Goal: Information Seeking & Learning: Find specific fact

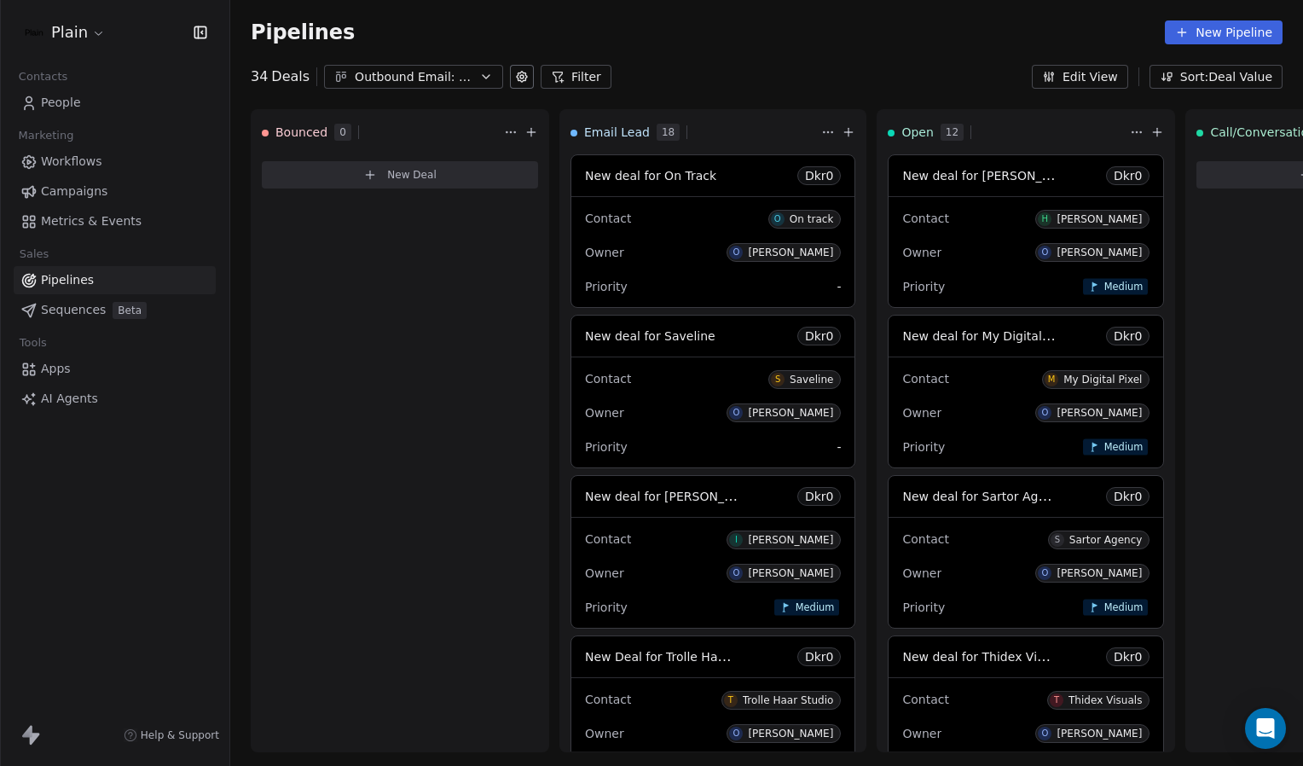
scroll to position [682, 0]
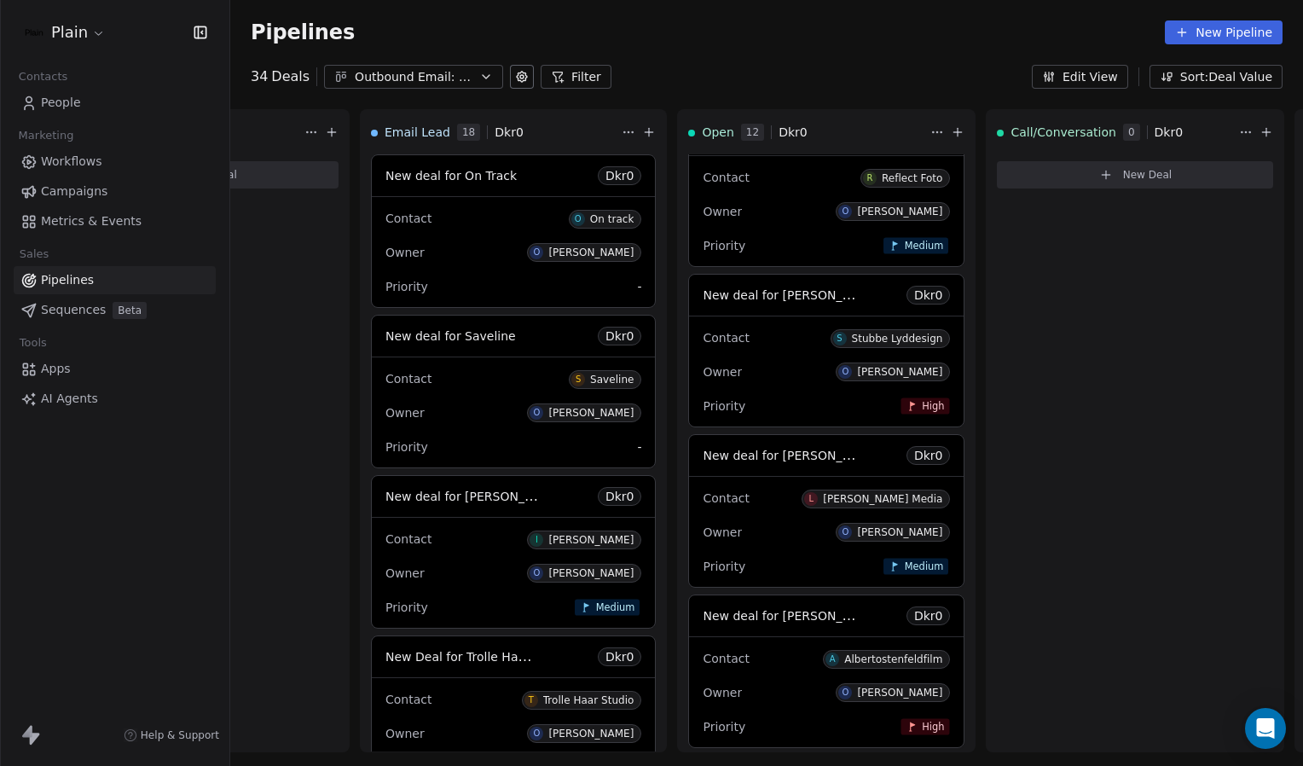
click at [80, 311] on span "Sequences" at bounding box center [73, 310] width 65 height 18
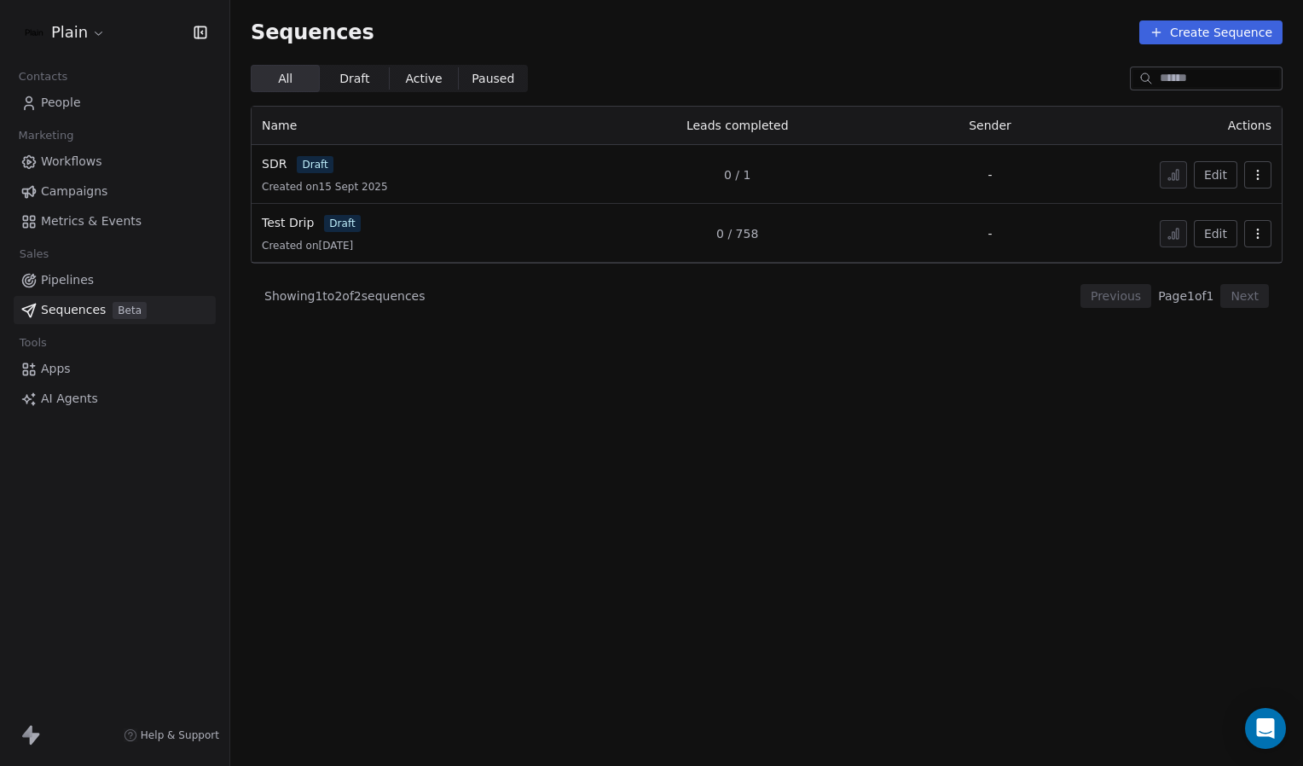
click at [84, 101] on link "People" at bounding box center [115, 103] width 202 height 28
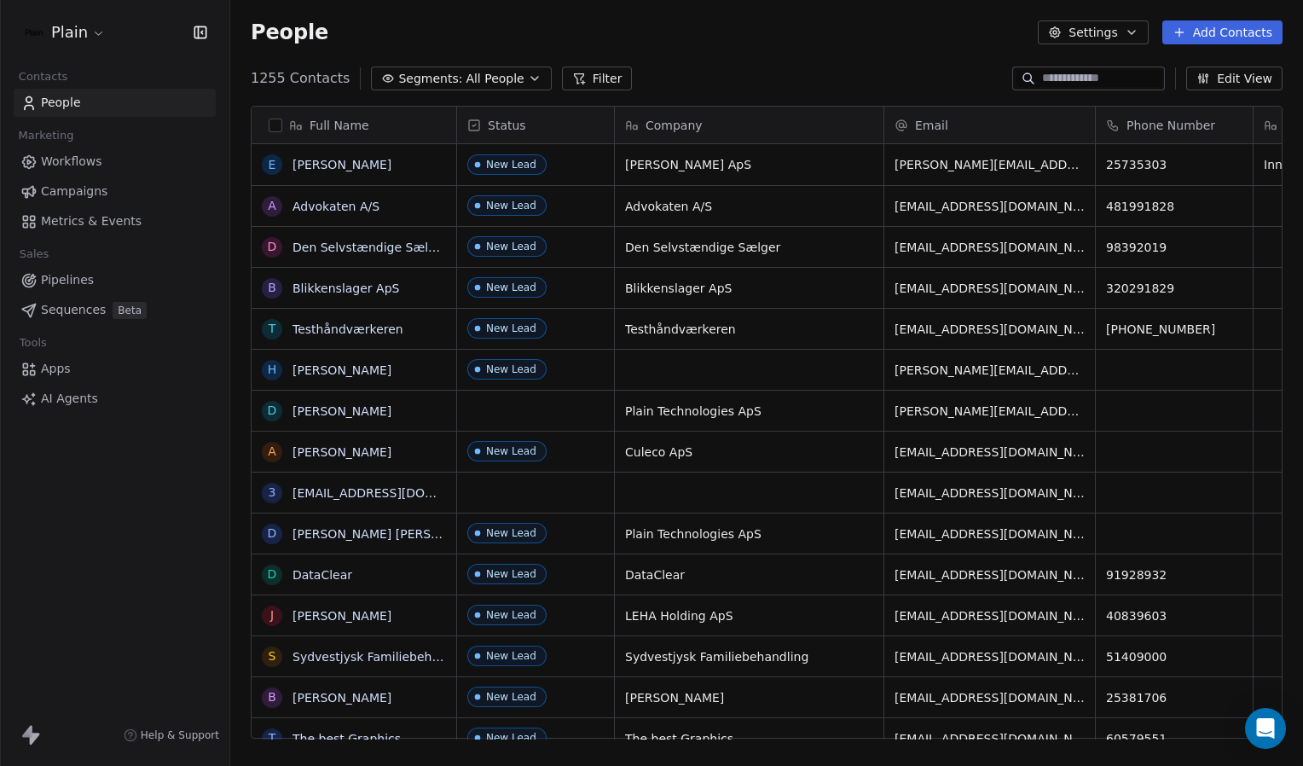
scroll to position [661, 1059]
click at [471, 75] on span "All People" at bounding box center [495, 79] width 58 height 18
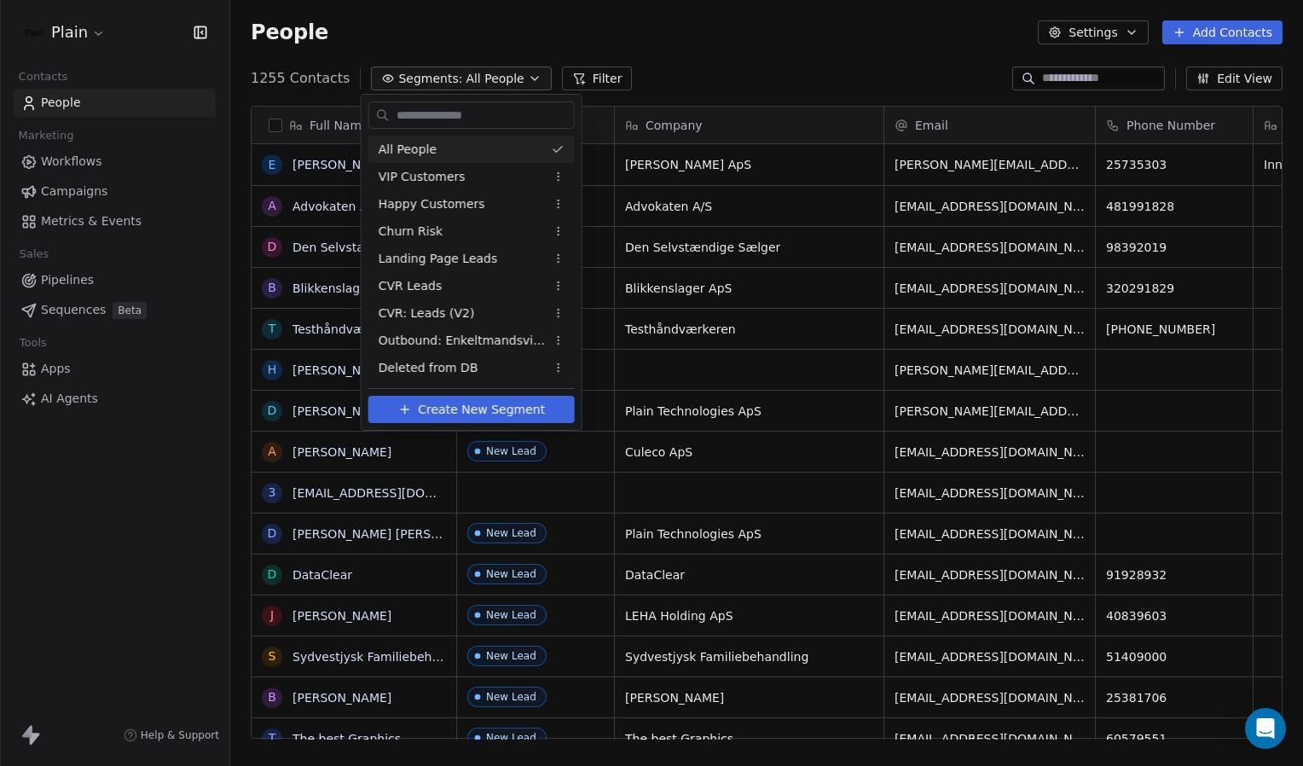
click at [558, 50] on html "Plain Contacts People Marketing Workflows Campaigns Metrics & Events Sales Pipe…" at bounding box center [651, 383] width 1303 height 766
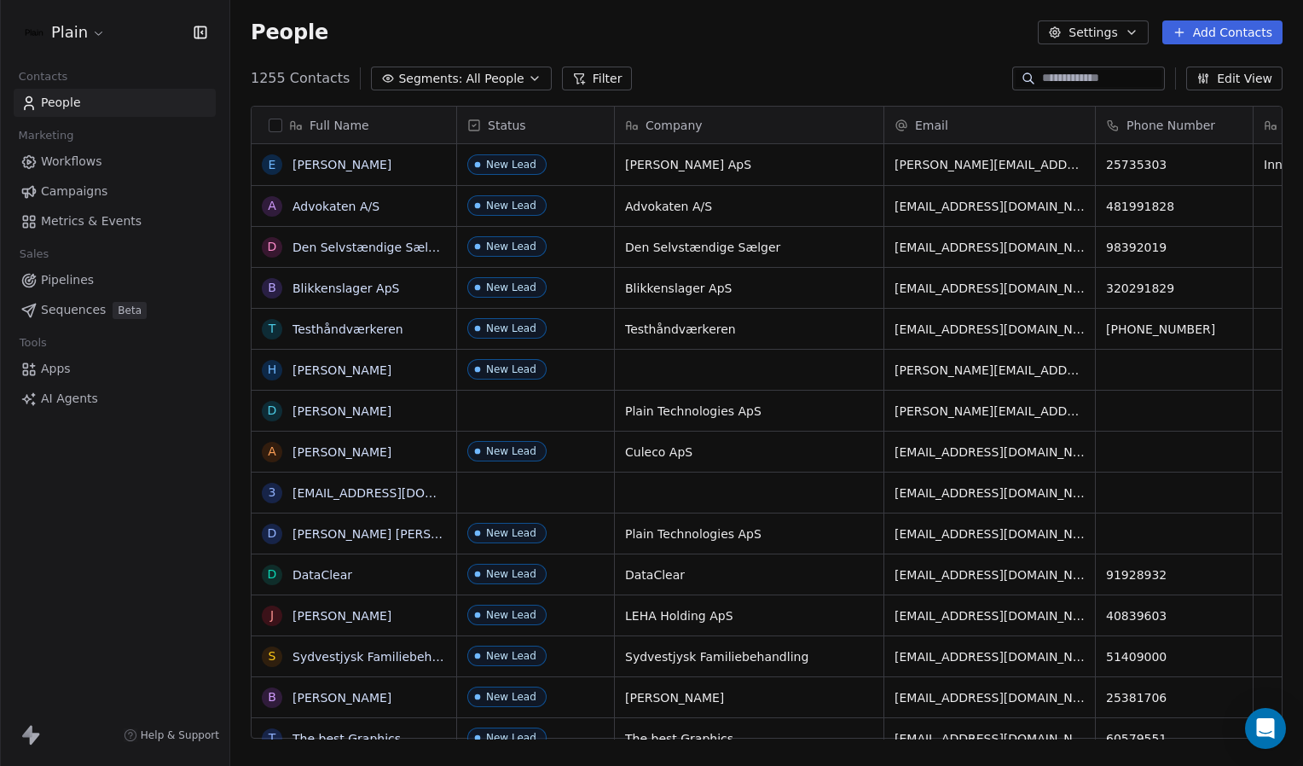
click at [575, 72] on button "Filter" at bounding box center [597, 79] width 71 height 24
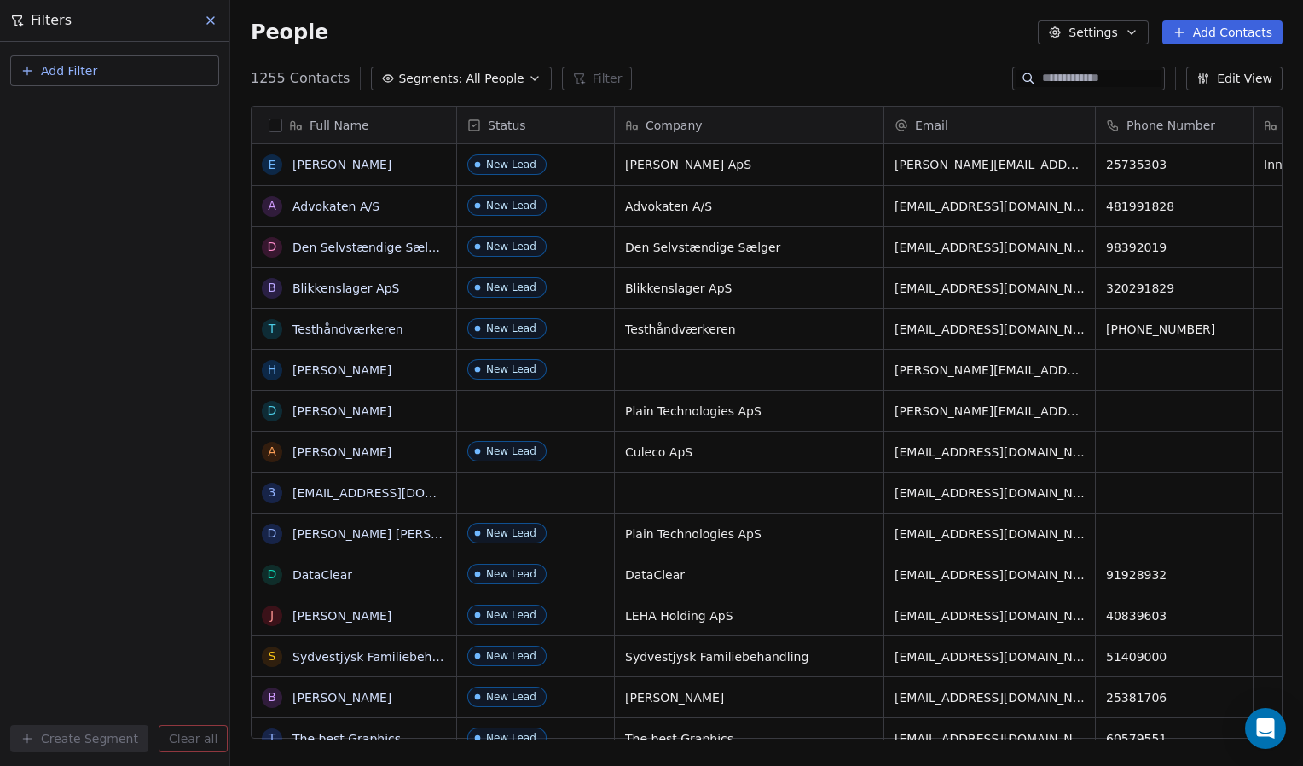
click at [129, 81] on button "Add Filter" at bounding box center [114, 70] width 209 height 31
click at [128, 113] on span "Contact properties" at bounding box center [83, 111] width 111 height 18
type input "****"
click at [155, 162] on div "Tags" at bounding box center [115, 172] width 194 height 27
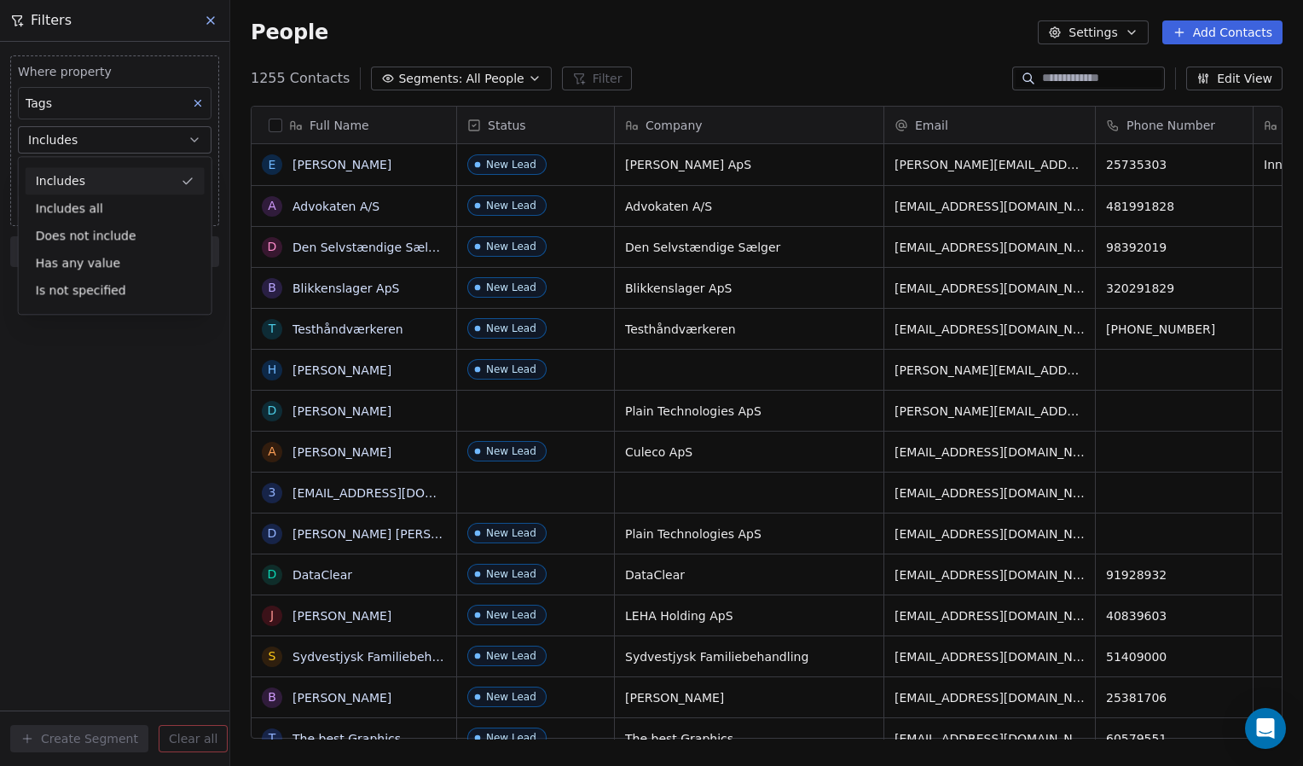
click at [137, 174] on div "Includes" at bounding box center [115, 180] width 179 height 27
click at [119, 171] on body "Plain Contacts People Marketing Workflows Campaigns Metrics & Events Sales Pipe…" at bounding box center [651, 383] width 1303 height 766
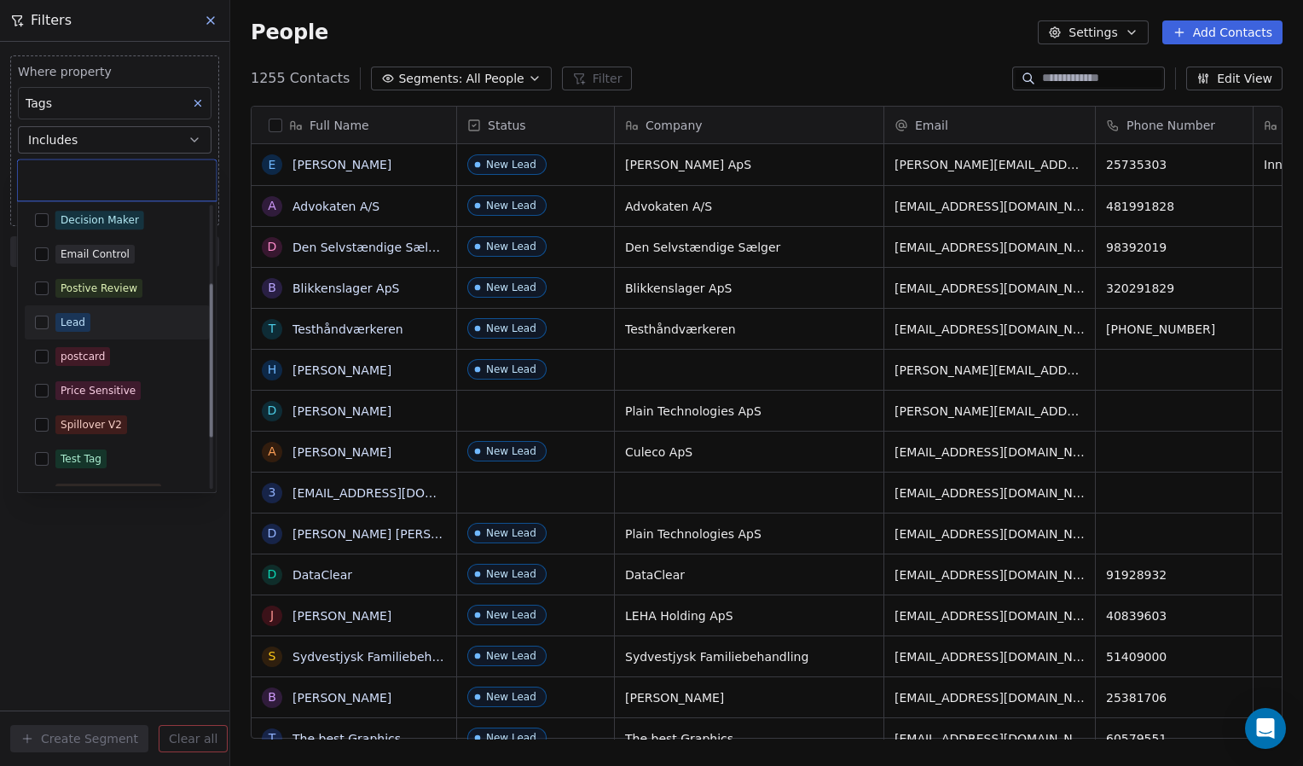
scroll to position [157, 0]
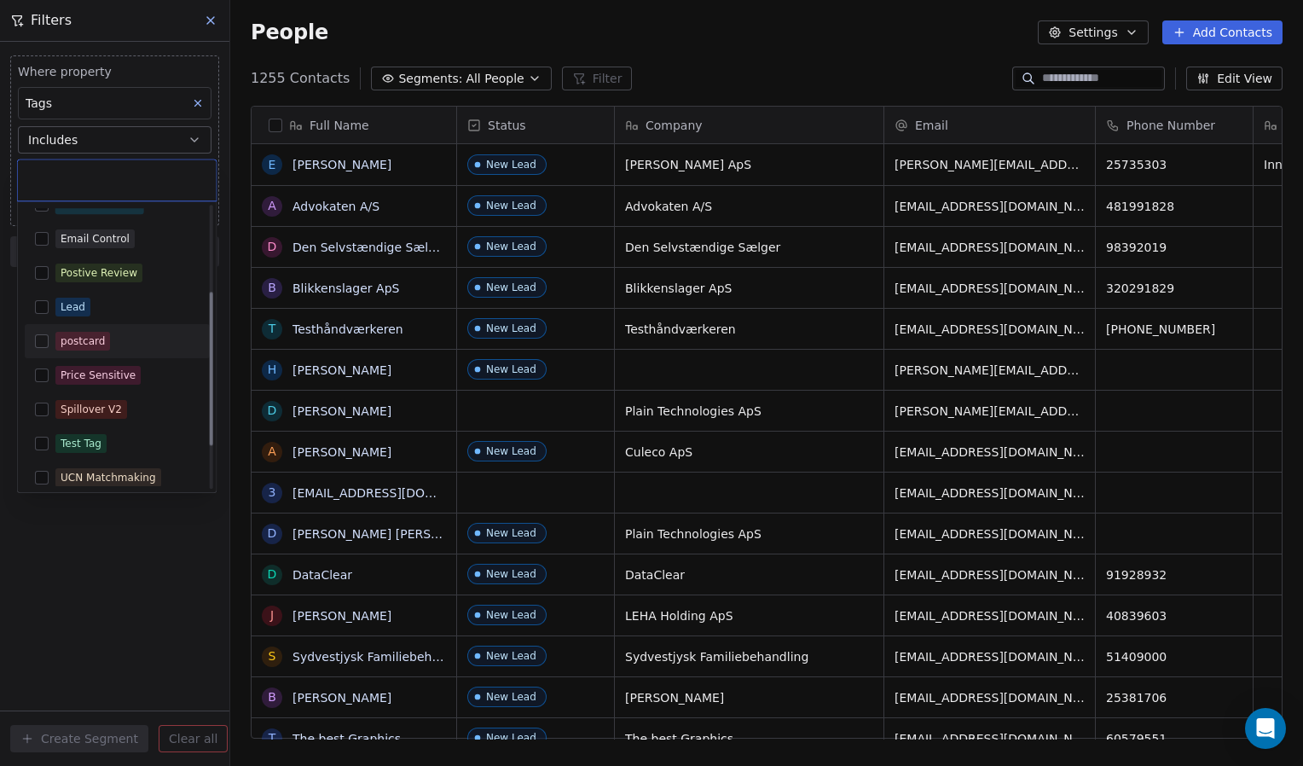
click at [43, 341] on button "Suggestions" at bounding box center [42, 341] width 14 height 14
click at [113, 570] on html "Plain Contacts People Marketing Workflows Campaigns Metrics & Events Sales Pipe…" at bounding box center [651, 383] width 1303 height 766
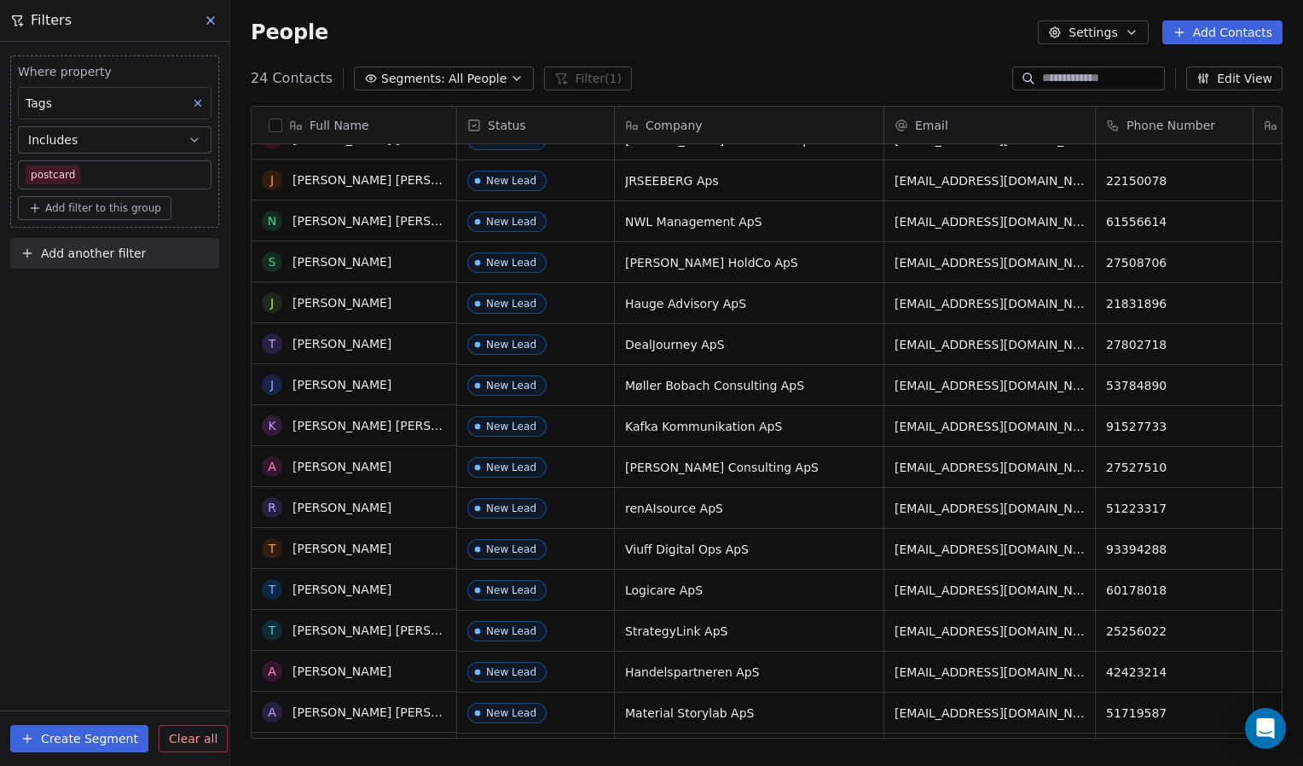
scroll to position [0, 0]
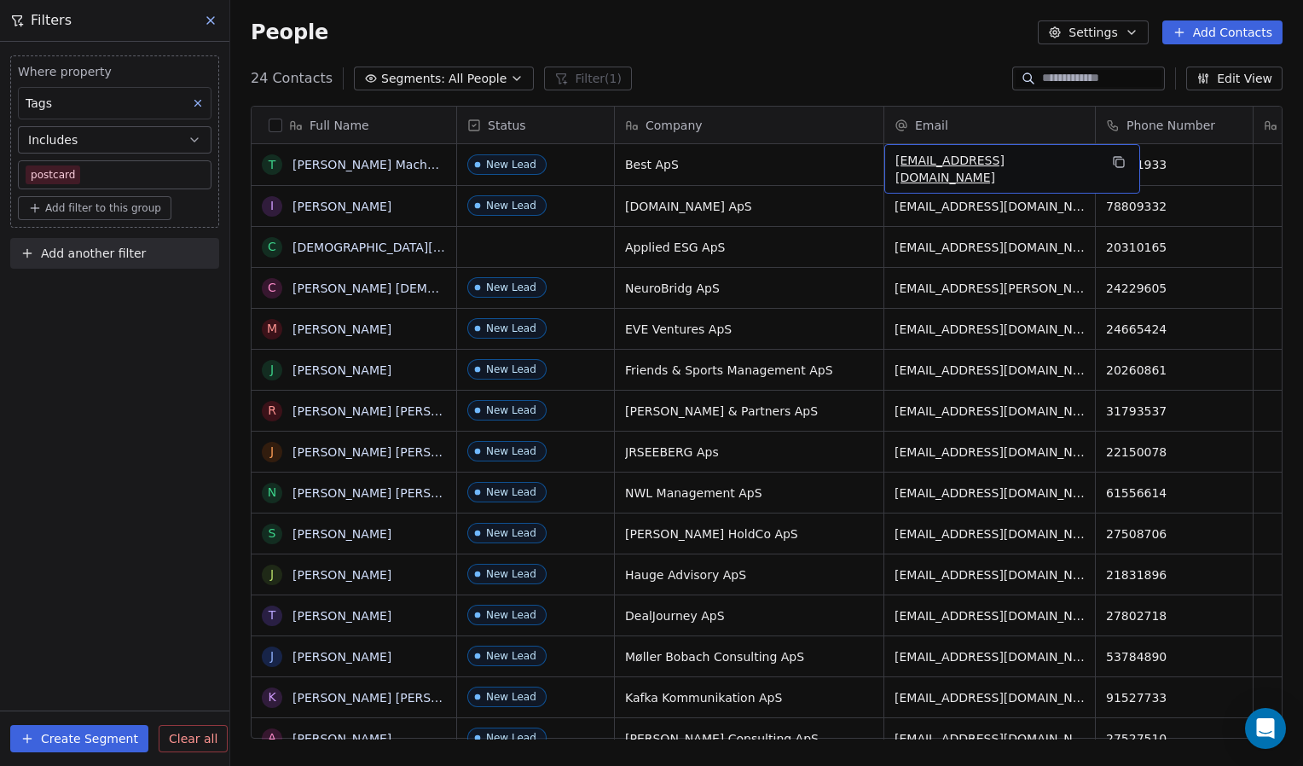
drag, startPoint x: 946, startPoint y: 165, endPoint x: 914, endPoint y: 161, distance: 32.7
click at [914, 161] on span "[EMAIL_ADDRESS][DOMAIN_NAME]" at bounding box center [996, 169] width 203 height 34
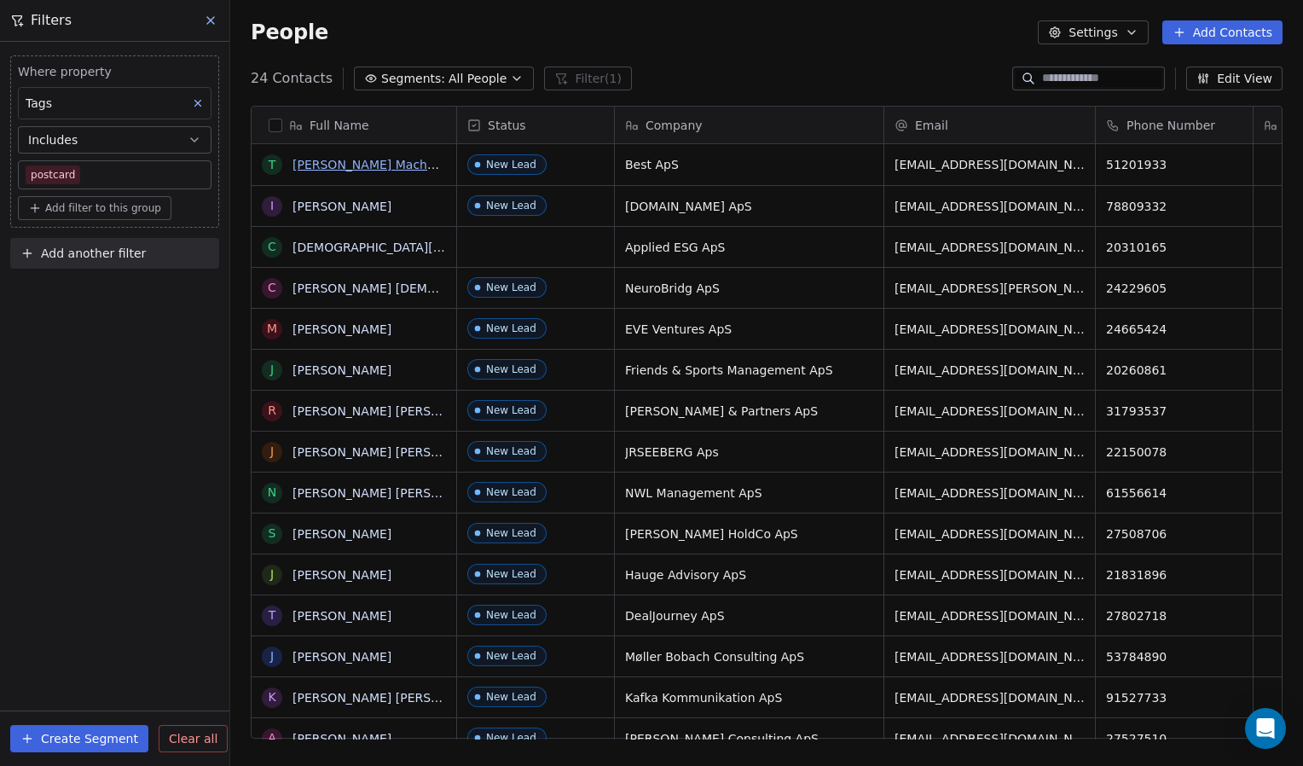
click at [324, 163] on link "[PERSON_NAME] Machholdt [PERSON_NAME]" at bounding box center [426, 165] width 268 height 14
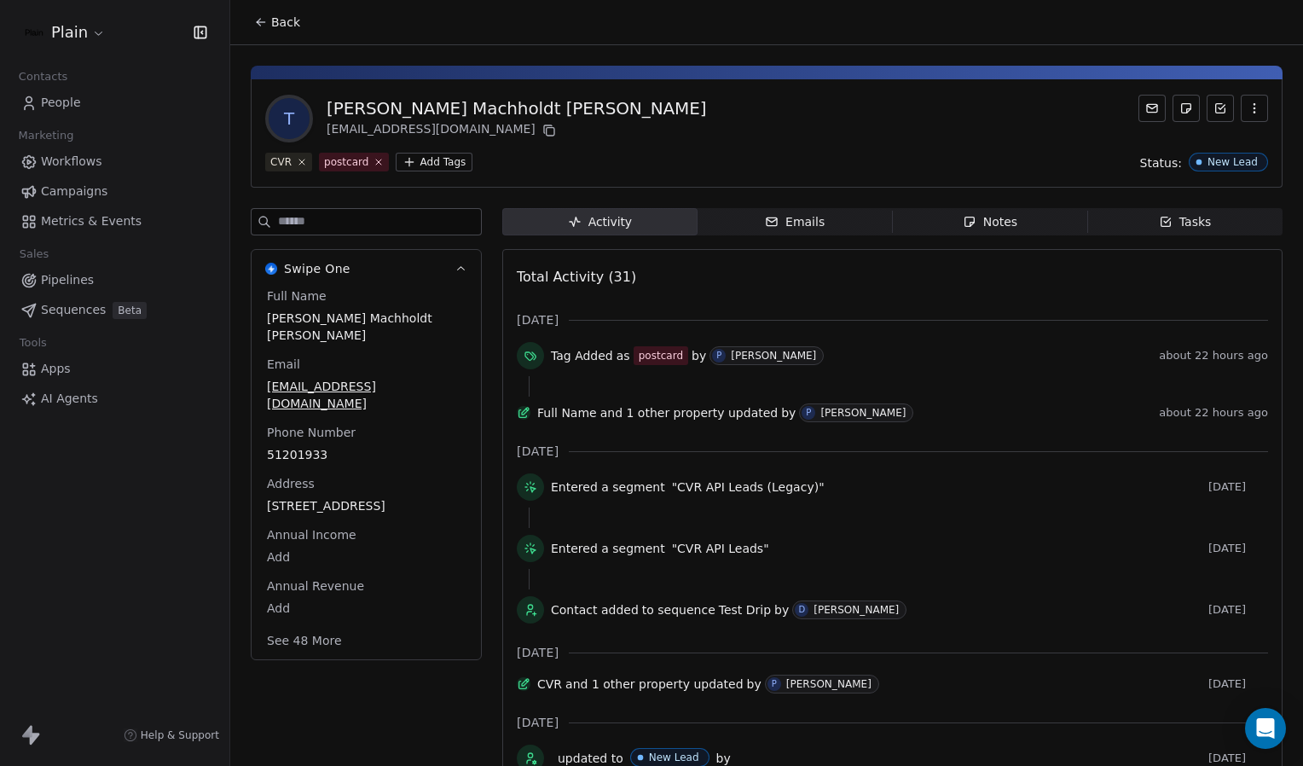
click at [308, 625] on button "See 48 More" at bounding box center [304, 640] width 95 height 31
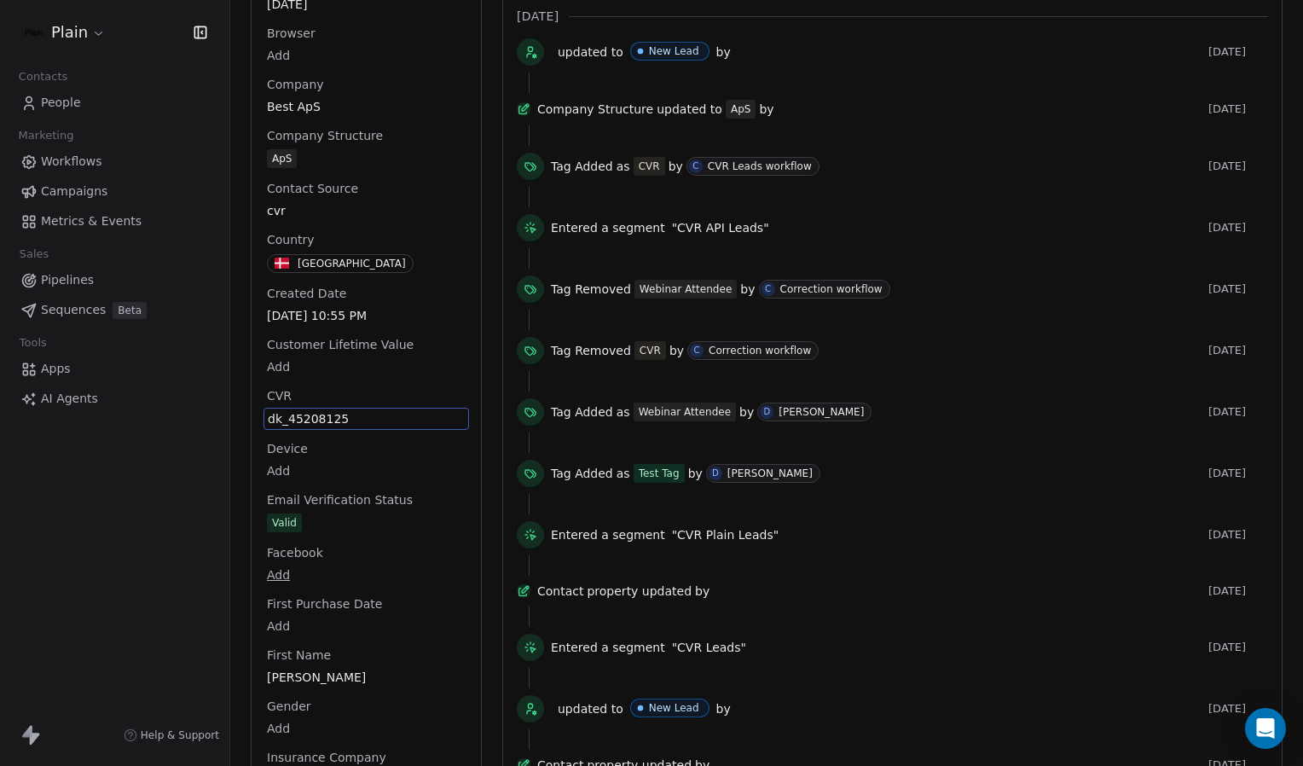
drag, startPoint x: 287, startPoint y: 385, endPoint x: 309, endPoint y: 387, distance: 21.5
click at [309, 410] on span "dk_45208125" at bounding box center [366, 418] width 197 height 17
drag, startPoint x: 355, startPoint y: 385, endPoint x: 289, endPoint y: 387, distance: 65.7
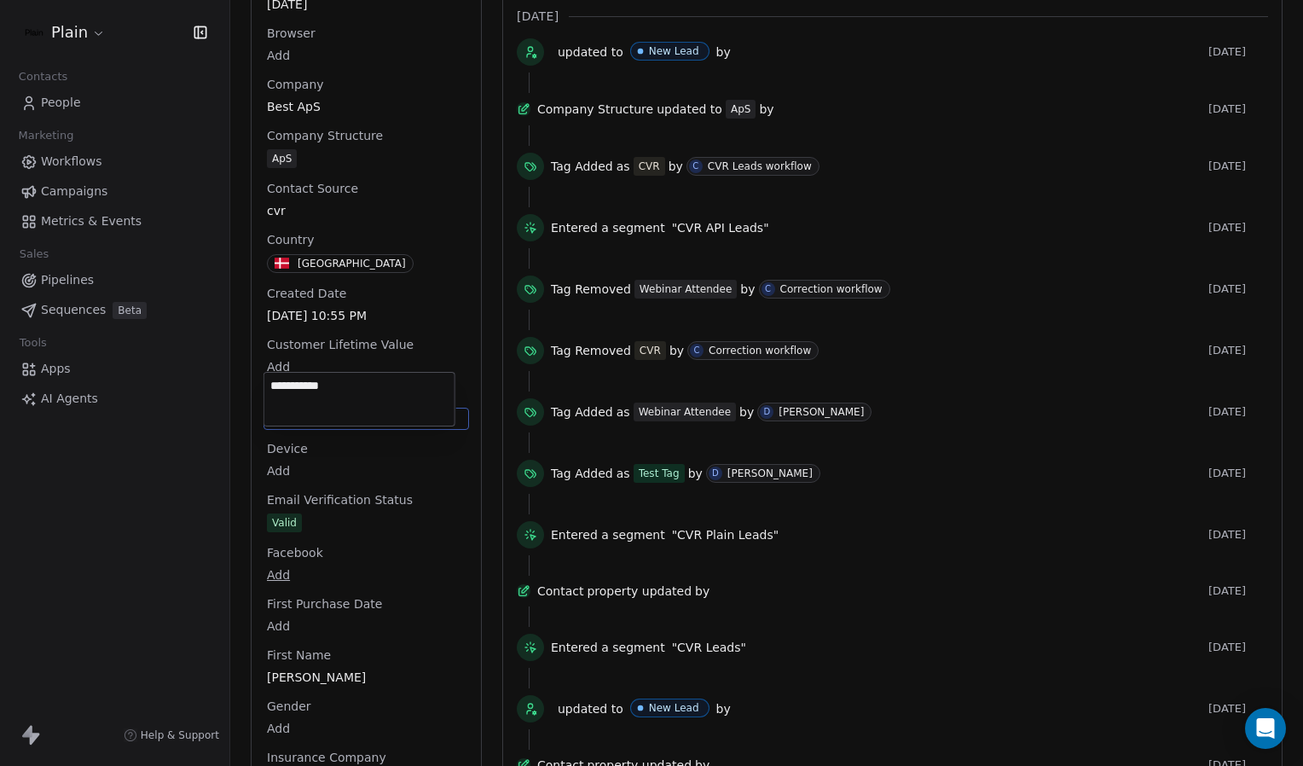
click at [289, 387] on textarea "**********" at bounding box center [359, 399] width 190 height 53
click at [218, 438] on html "Plain Contacts People Marketing Workflows Campaigns Metrics & Events Sales Pipe…" at bounding box center [651, 383] width 1303 height 766
